Goal: Find contact information: Find contact information

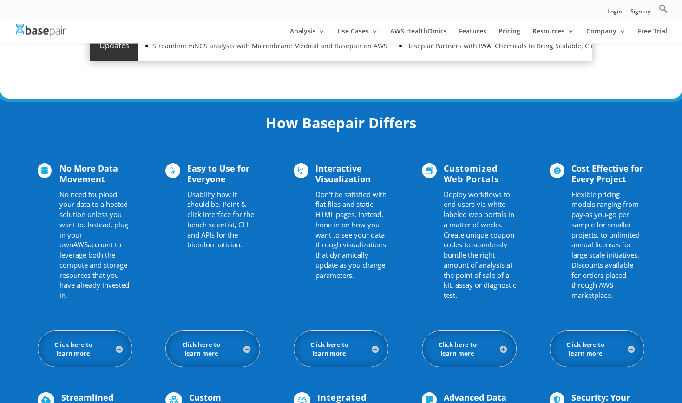
scroll to position [582, 0]
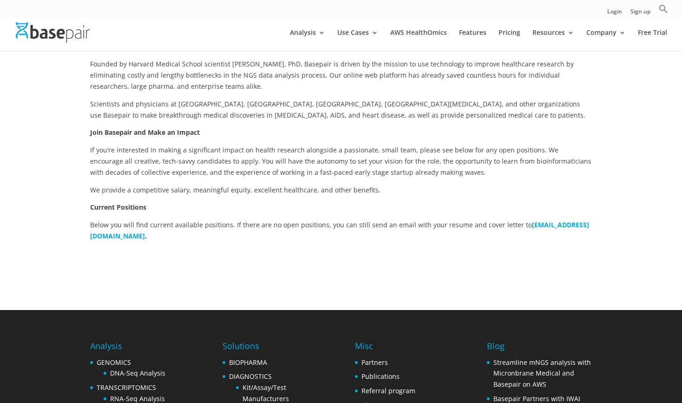
scroll to position [159, 0]
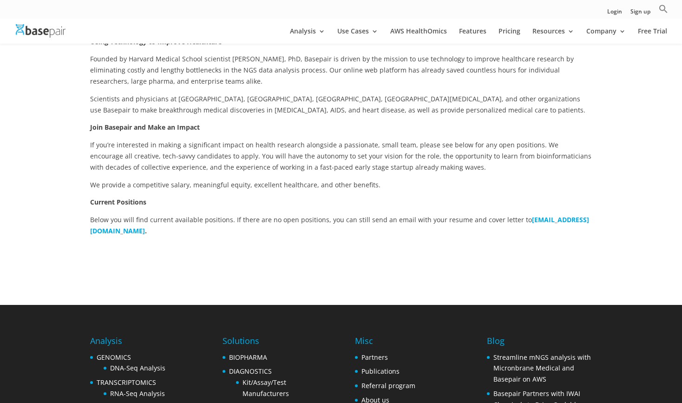
click at [148, 232] on b "careers@basepairtech.com" at bounding box center [339, 225] width 499 height 20
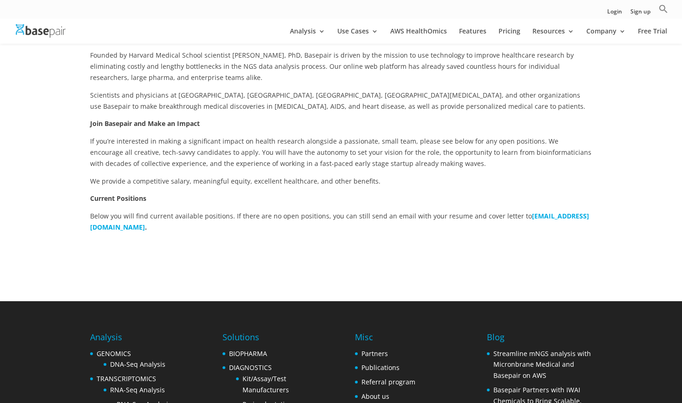
scroll to position [0, 0]
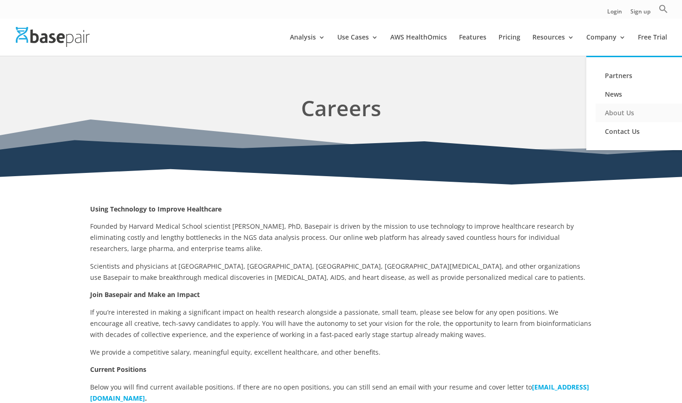
click at [614, 114] on link "About Us" at bounding box center [641, 113] width 93 height 19
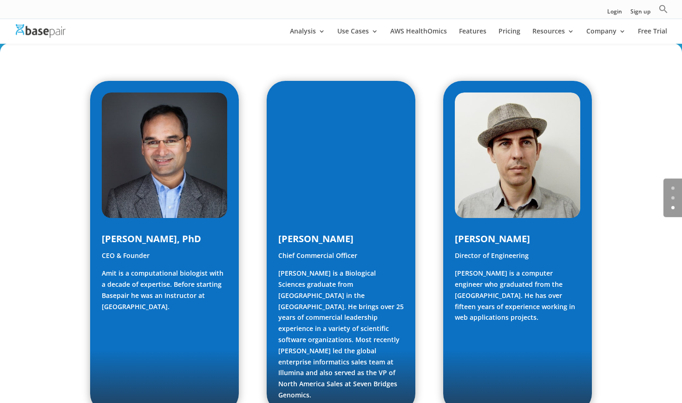
scroll to position [476, 0]
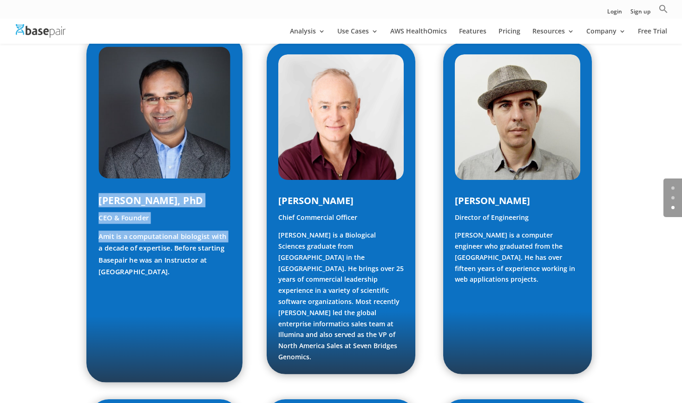
drag, startPoint x: 101, startPoint y: 203, endPoint x: 225, endPoint y: 232, distance: 127.7
click at [225, 232] on div "Amit Sinha, PhD CEO & Founder Amit is a computational biologist with a decade o…" at bounding box center [164, 235] width 132 height 84
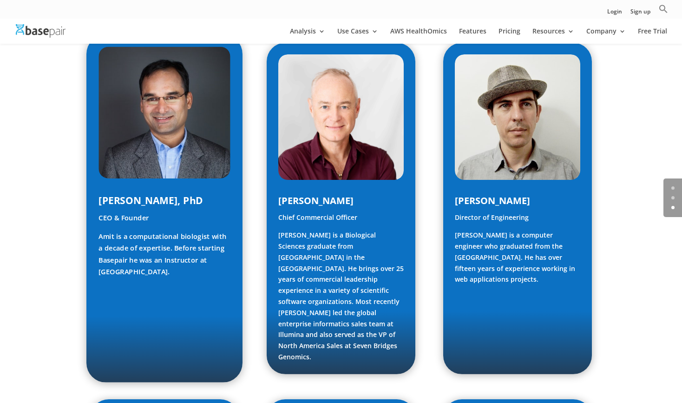
click at [213, 264] on p "Amit is a computational biologist with a decade of expertise. Before starting B…" at bounding box center [164, 253] width 132 height 46
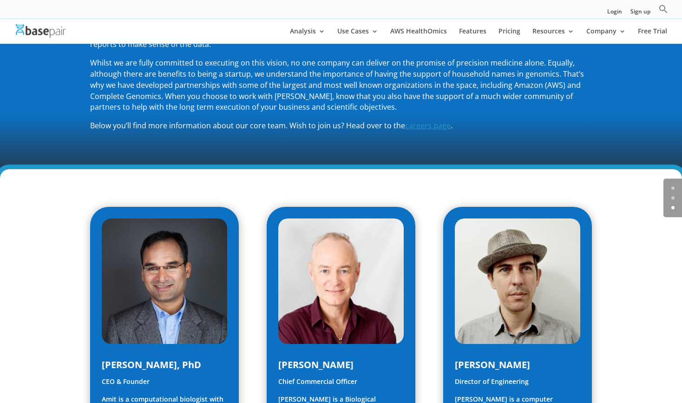
scroll to position [212, 0]
